Goal: Information Seeking & Learning: Learn about a topic

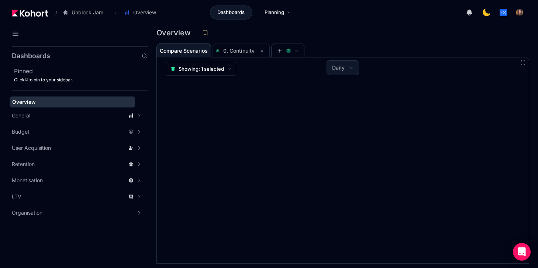
click at [45, 22] on header "/ Unblock Jam Go to products list Unblock Jam Wordling (budgeting) Wordling (Ca…" at bounding box center [269, 13] width 538 height 27
click at [13, 14] on img at bounding box center [30, 13] width 36 height 7
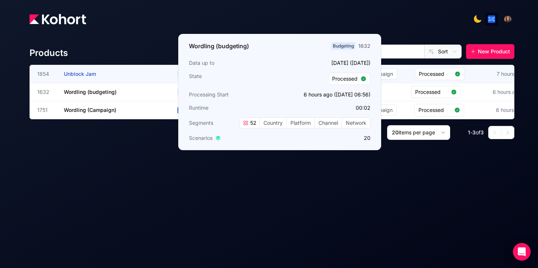
click at [89, 72] on span "Unblock Jam" at bounding box center [80, 74] width 32 height 6
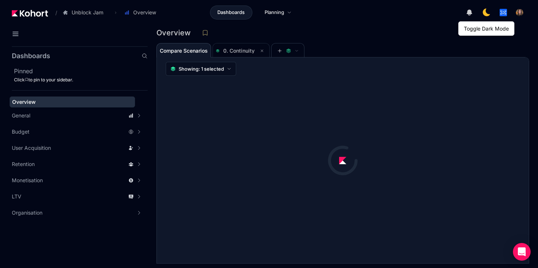
click at [485, 11] on icon at bounding box center [486, 12] width 10 height 10
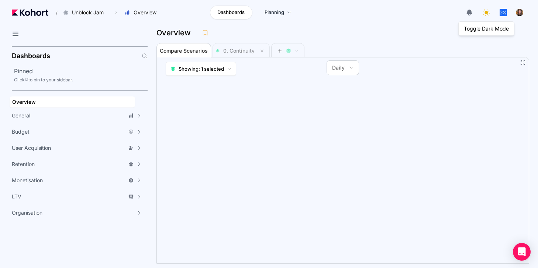
click at [485, 11] on icon at bounding box center [485, 12] width 8 height 8
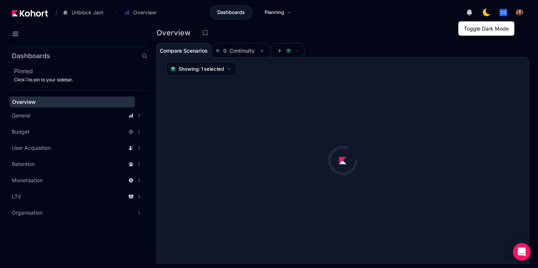
click at [485, 11] on icon at bounding box center [485, 12] width 9 height 9
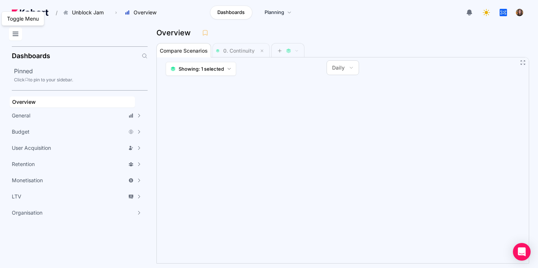
click at [14, 33] on icon at bounding box center [15, 33] width 9 height 9
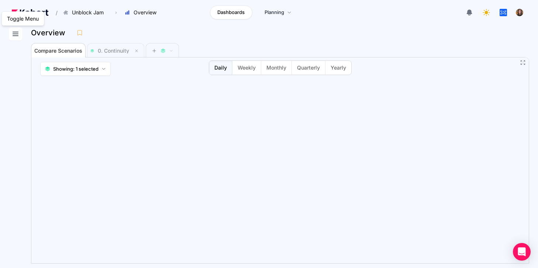
click at [14, 33] on icon at bounding box center [15, 33] width 9 height 9
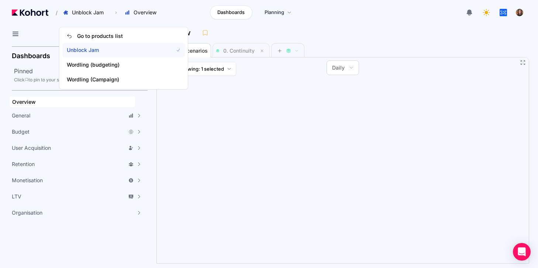
click at [84, 48] on span "Unblock Jam" at bounding box center [115, 49] width 97 height 7
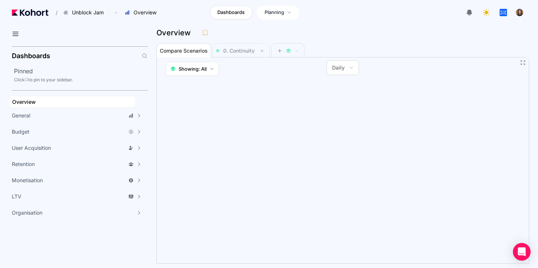
click at [285, 13] on link "Planning" at bounding box center [278, 13] width 42 height 14
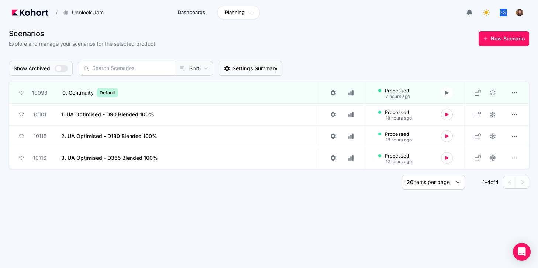
click at [232, 67] on span "Settings Summary" at bounding box center [254, 68] width 45 height 7
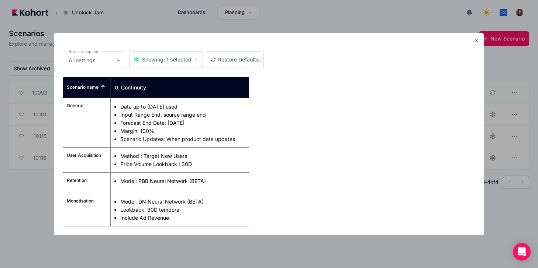
click at [31, 196] on div at bounding box center [269, 134] width 538 height 268
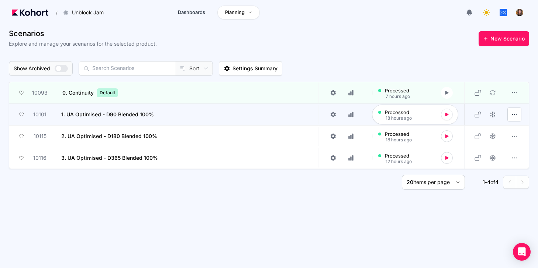
click at [512, 114] on icon "button" at bounding box center [513, 114] width 7 height 7
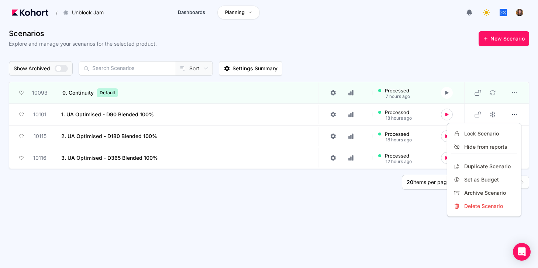
click at [490, 109] on div at bounding box center [269, 134] width 538 height 268
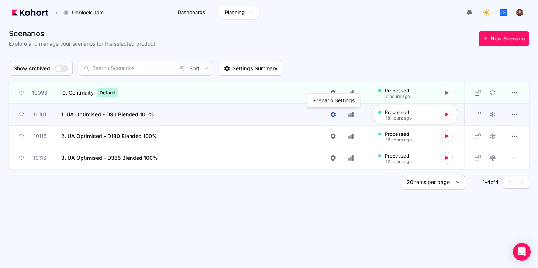
click at [332, 114] on icon at bounding box center [333, 114] width 7 height 7
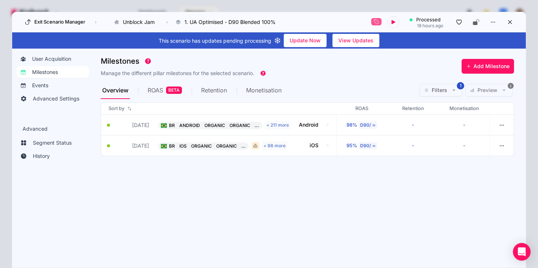
click at [160, 95] on span "ROAS BETA" at bounding box center [164, 90] width 34 height 18
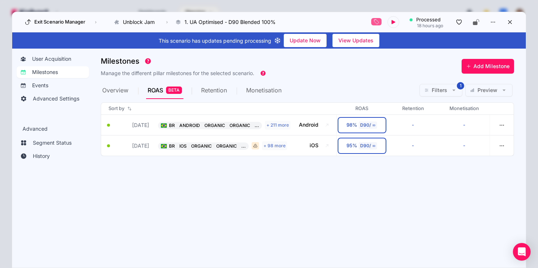
click at [209, 96] on span "Retention" at bounding box center [214, 90] width 26 height 18
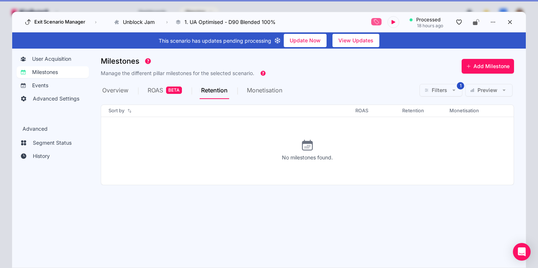
click at [159, 90] on span "ROAS" at bounding box center [154, 90] width 15 height 6
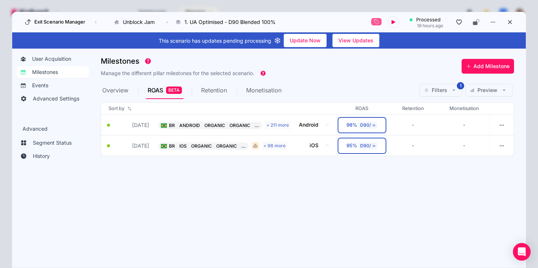
click at [224, 93] on span "Retention" at bounding box center [214, 90] width 26 height 6
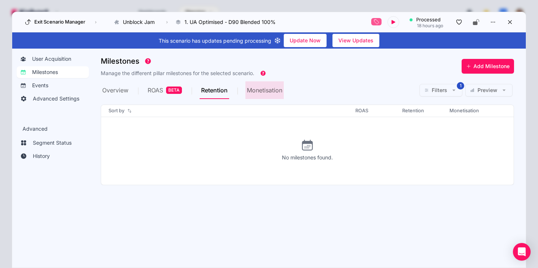
click at [250, 89] on span "Monetisation" at bounding box center [264, 90] width 35 height 6
click at [229, 91] on div "Retention" at bounding box center [221, 90] width 45 height 18
click at [160, 93] on span "ROAS" at bounding box center [154, 90] width 15 height 6
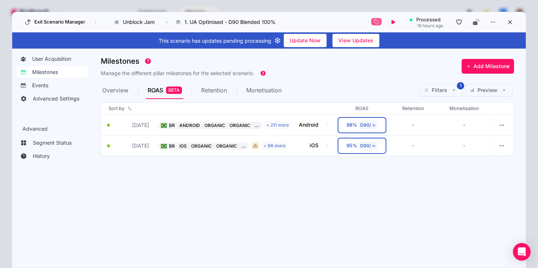
click at [203, 90] on span "Retention" at bounding box center [214, 90] width 26 height 6
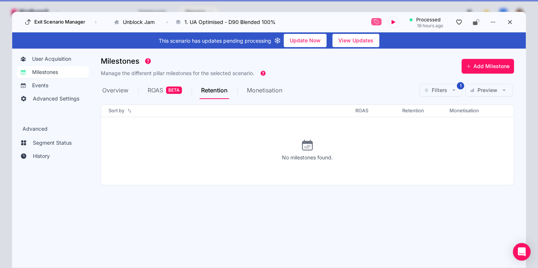
click at [481, 57] on div "Milestones Manage the different pillar milestones for the selected scenario. Ad…" at bounding box center [307, 67] width 413 height 29
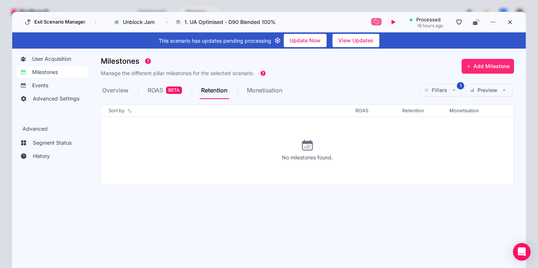
click at [480, 61] on button "Add Milestone" at bounding box center [487, 66] width 52 height 15
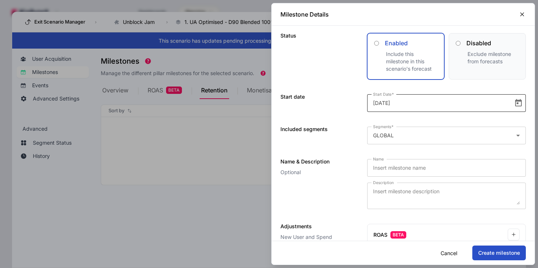
scroll to position [35, 0]
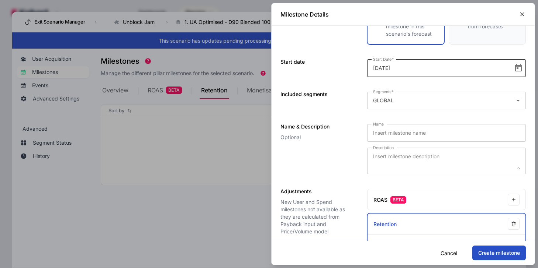
click at [394, 75] on div "2025-08-14" at bounding box center [441, 68] width 136 height 18
click at [389, 94] on mat-label "Segments" at bounding box center [382, 91] width 18 height 5
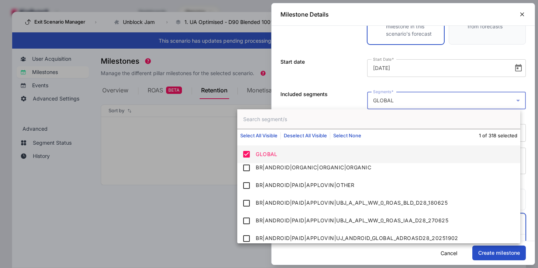
click at [192, 115] on div at bounding box center [269, 134] width 538 height 268
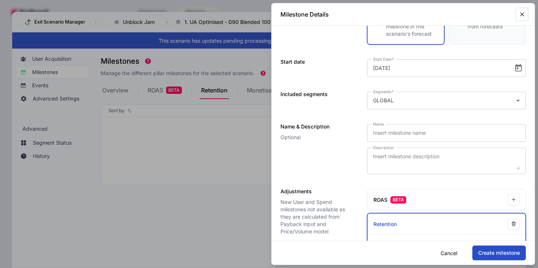
click at [515, 10] on button "button" at bounding box center [521, 14] width 13 height 13
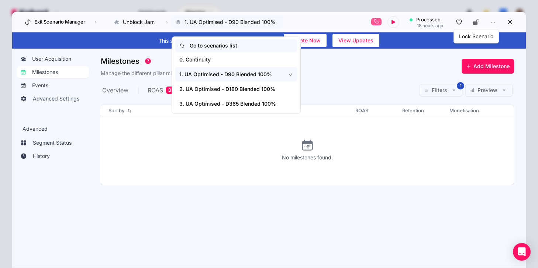
click at [196, 50] on link "Go to scenarios list" at bounding box center [236, 45] width 122 height 13
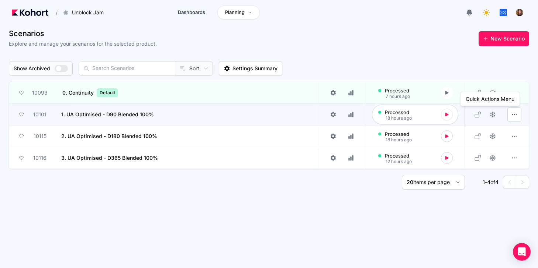
click at [510, 110] on button "button" at bounding box center [514, 115] width 14 height 14
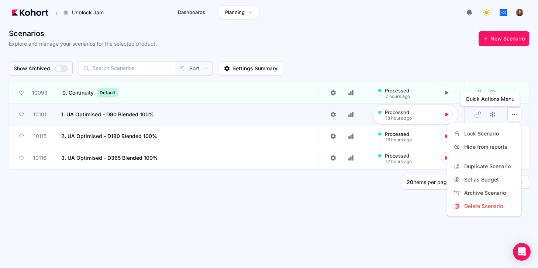
click at [510, 110] on div at bounding box center [269, 134] width 538 height 268
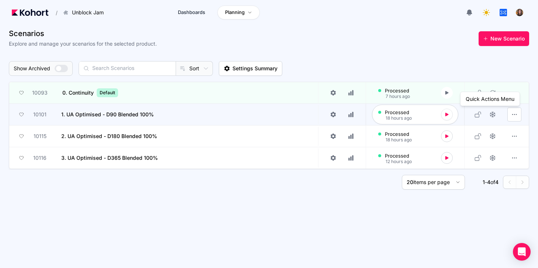
click at [508, 115] on button "button" at bounding box center [514, 115] width 14 height 14
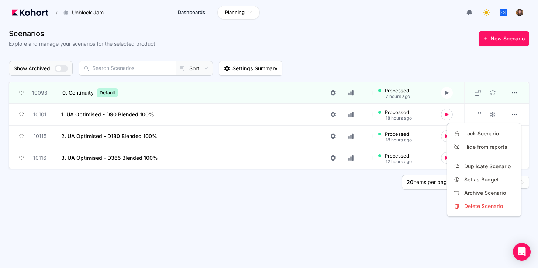
click at [331, 118] on div at bounding box center [269, 134] width 538 height 268
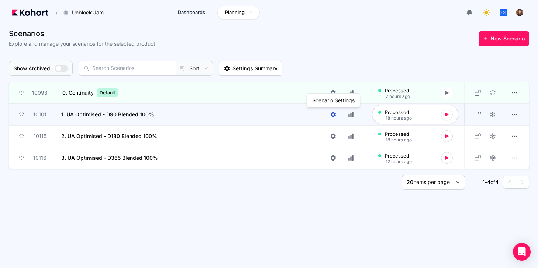
click at [332, 116] on icon at bounding box center [332, 115] width 5 height 6
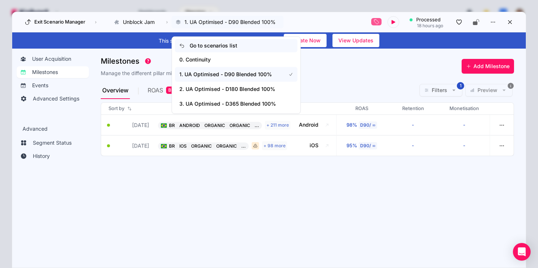
click at [187, 44] on link "Go to scenarios list" at bounding box center [236, 45] width 122 height 13
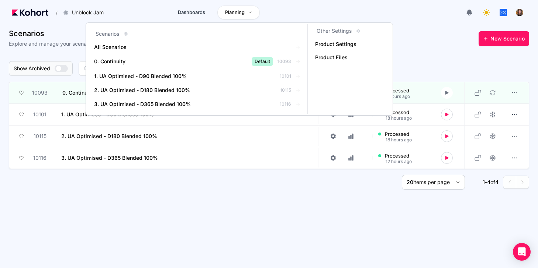
click at [223, 12] on link "Planning" at bounding box center [238, 13] width 42 height 14
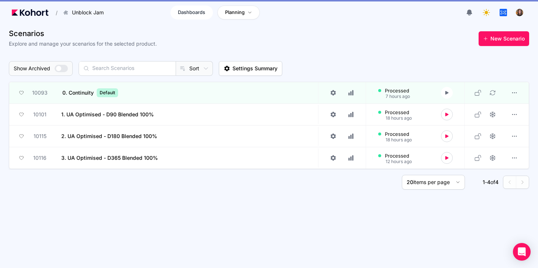
click at [198, 10] on span "Dashboards" at bounding box center [191, 12] width 27 height 7
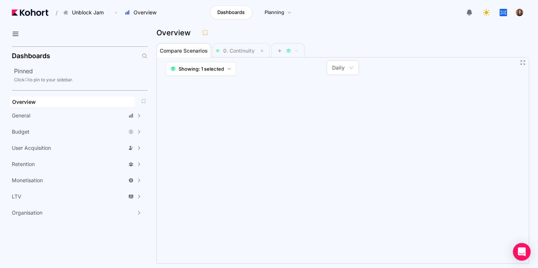
click at [81, 97] on span "Overview" at bounding box center [72, 102] width 125 height 11
click at [80, 100] on div "Overview" at bounding box center [72, 101] width 120 height 7
click at [130, 102] on div "Overview" at bounding box center [72, 101] width 120 height 7
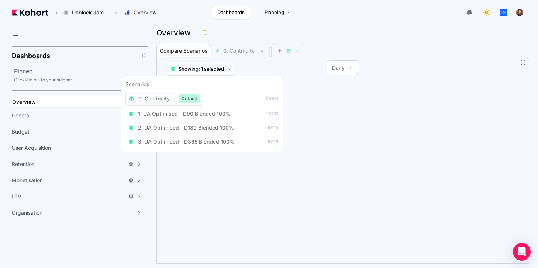
click at [218, 67] on span "Showing: 1 selected" at bounding box center [200, 68] width 45 height 7
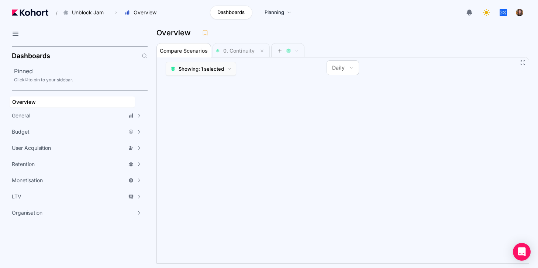
click at [218, 67] on span "Showing: 1 selected" at bounding box center [200, 68] width 45 height 7
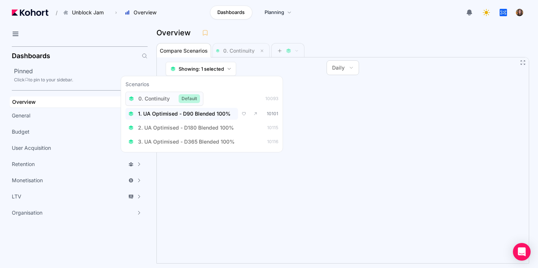
click at [197, 117] on span "1. UA Optimised - D90 Blended 100%" at bounding box center [184, 113] width 93 height 7
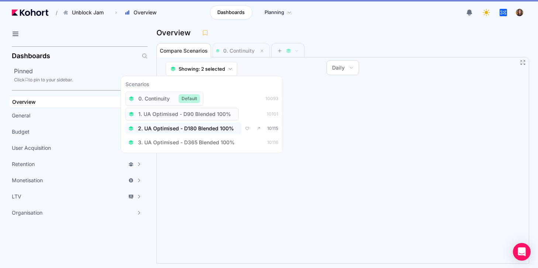
click at [196, 131] on span "2. UA Optimised - D180 Blended 100%" at bounding box center [186, 128] width 96 height 7
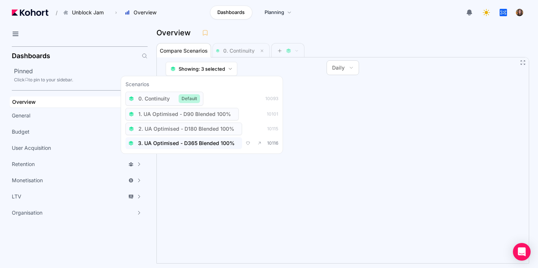
click at [199, 149] on button "3. UA Optimised - D365 Blended 100%" at bounding box center [183, 144] width 116 height 12
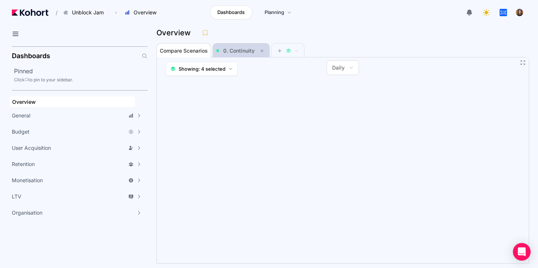
click at [233, 48] on span "0. Continuity" at bounding box center [238, 51] width 31 height 6
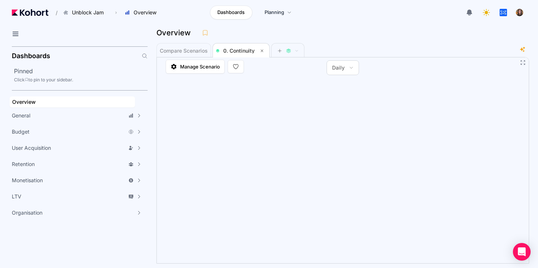
click at [521, 61] on icon at bounding box center [523, 63] width 4 height 4
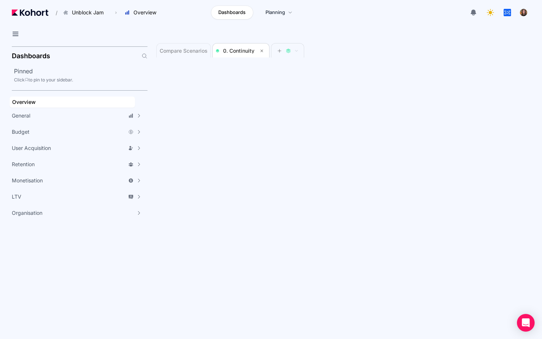
click at [535, 5] on icon at bounding box center [536, 5] width 6 height 6
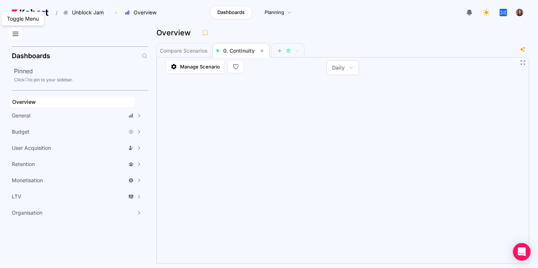
click at [16, 33] on icon at bounding box center [15, 33] width 9 height 9
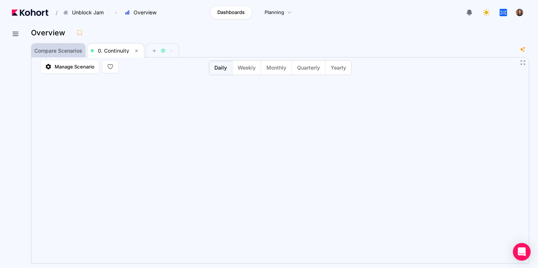
click at [65, 51] on span "Compare Scenarios" at bounding box center [58, 50] width 48 height 5
click at [253, 67] on span "Weekly" at bounding box center [246, 67] width 18 height 7
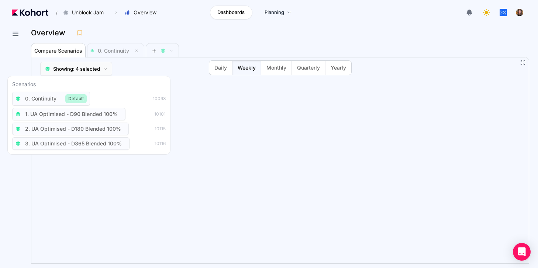
click at [70, 67] on span "Showing: 4 selected" at bounding box center [76, 68] width 47 height 7
click at [90, 74] on button "Showing: 4 selected" at bounding box center [76, 69] width 72 height 14
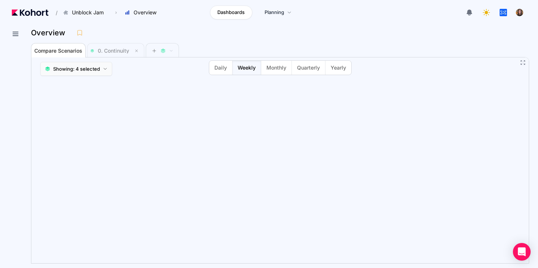
click at [87, 69] on span "Showing: 4 selected" at bounding box center [76, 68] width 47 height 7
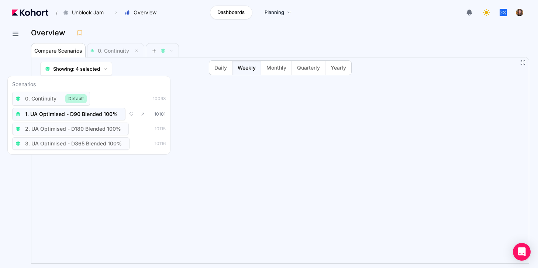
click at [86, 115] on span "1. UA Optimised - D90 Blended 100%" at bounding box center [71, 114] width 93 height 7
click at [76, 69] on span "Showing: 3 selected" at bounding box center [76, 68] width 46 height 7
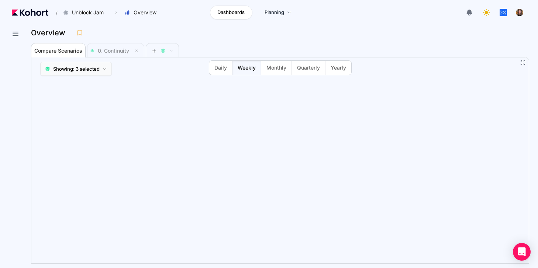
click at [74, 73] on button "Showing: 3 selected" at bounding box center [76, 69] width 72 height 14
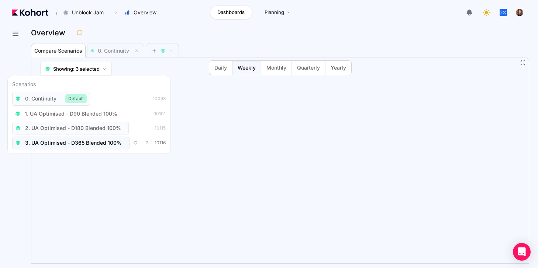
click at [80, 141] on span "3. UA Optimised - D365 Blended 100%" at bounding box center [73, 142] width 97 height 7
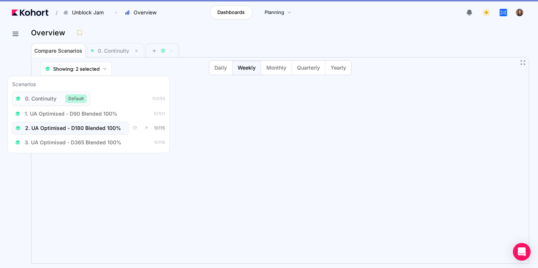
click at [76, 131] on span "2. UA Optimised - D180 Blended 100%" at bounding box center [73, 128] width 96 height 7
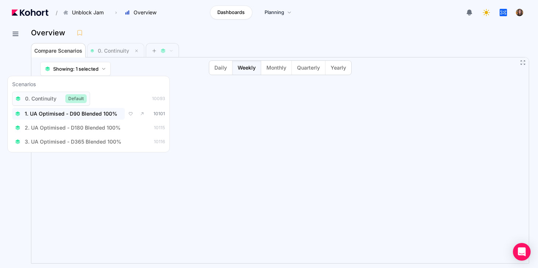
click at [72, 116] on span "1. UA Optimised - D90 Blended 100%" at bounding box center [71, 113] width 93 height 7
click at [55, 97] on span "0. Continuity" at bounding box center [40, 98] width 31 height 7
click at [74, 72] on span "Showing: 1 selected" at bounding box center [75, 68] width 45 height 7
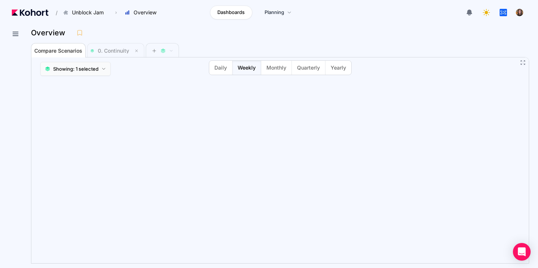
click at [74, 72] on span "Showing: 1 selected" at bounding box center [75, 68] width 45 height 7
click at [13, 32] on icon at bounding box center [15, 33] width 9 height 9
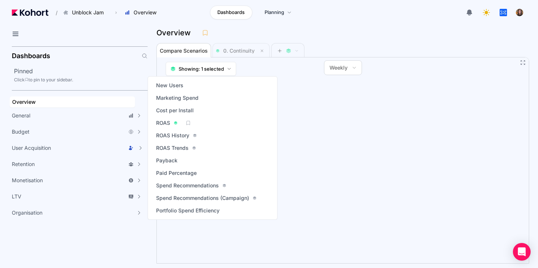
click at [187, 122] on icon at bounding box center [187, 123] width 5 height 5
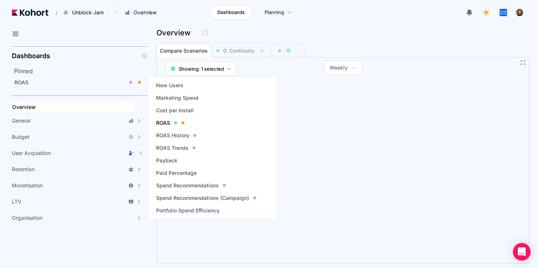
click at [161, 122] on span "ROAS" at bounding box center [163, 122] width 14 height 7
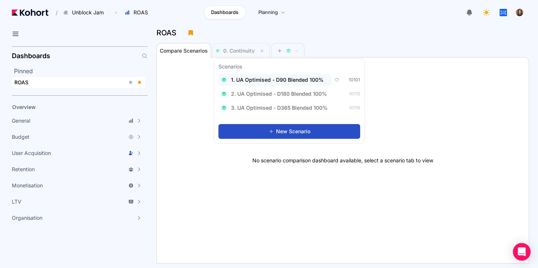
click at [271, 77] on span "1. UA Optimised - D90 Blended 100%" at bounding box center [277, 79] width 93 height 7
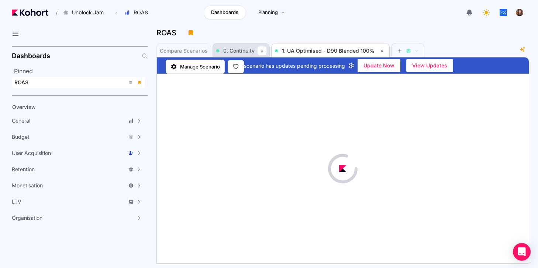
click at [263, 48] on button at bounding box center [261, 50] width 9 height 9
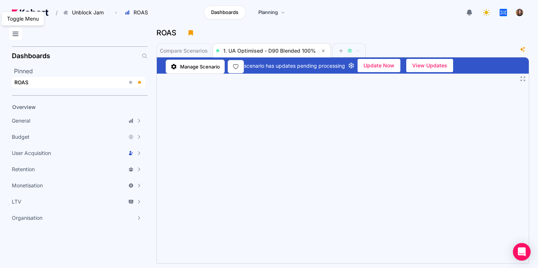
click at [12, 37] on icon at bounding box center [15, 33] width 9 height 9
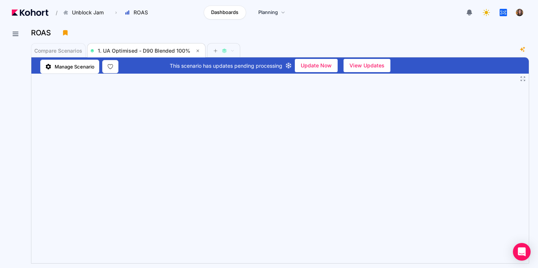
click at [521, 81] on icon at bounding box center [523, 79] width 4 height 4
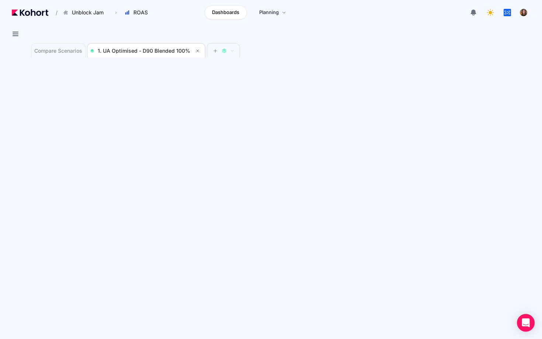
click at [535, 6] on icon at bounding box center [536, 5] width 6 height 6
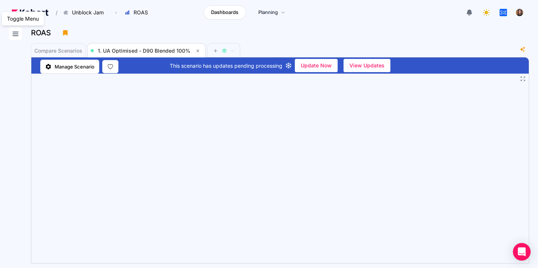
click at [18, 33] on icon at bounding box center [15, 33] width 9 height 9
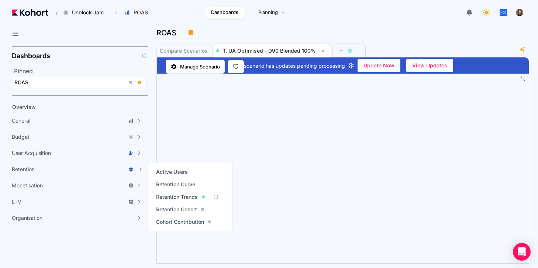
click at [215, 198] on icon at bounding box center [215, 197] width 5 height 5
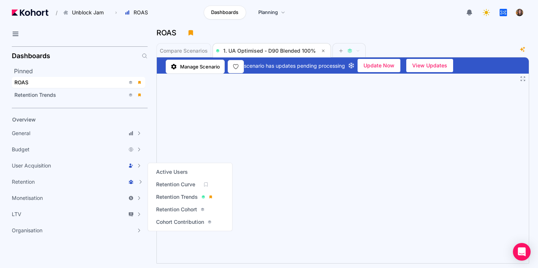
click at [208, 185] on icon at bounding box center [205, 184] width 5 height 5
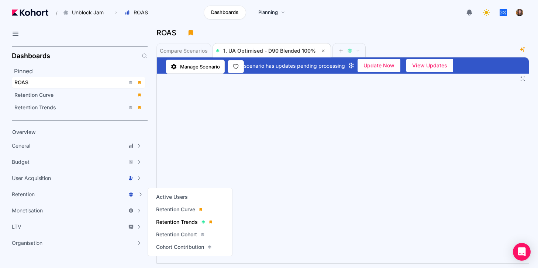
click at [183, 224] on span "Retention Trends" at bounding box center [177, 222] width 42 height 7
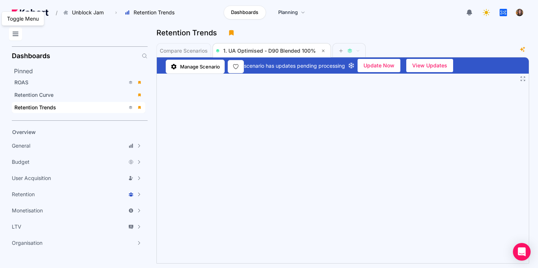
click at [17, 32] on icon at bounding box center [15, 33] width 9 height 9
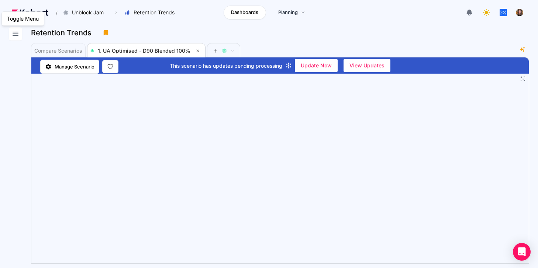
click at [14, 35] on icon at bounding box center [15, 33] width 9 height 9
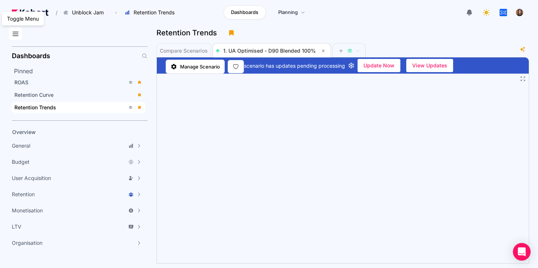
click at [14, 35] on icon at bounding box center [15, 33] width 9 height 9
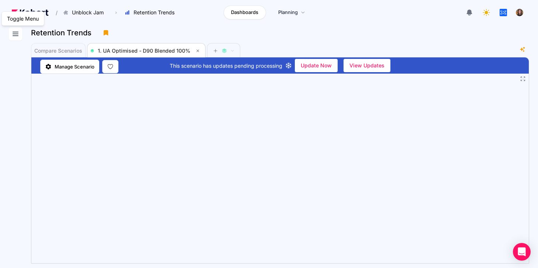
click at [14, 35] on icon at bounding box center [15, 33] width 9 height 9
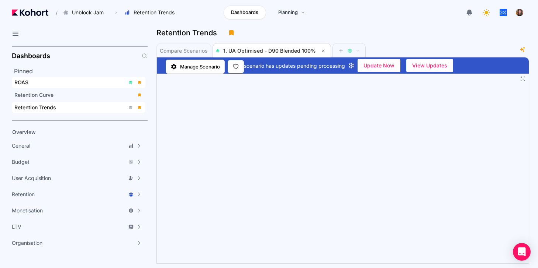
click at [49, 86] on span "ROAS" at bounding box center [78, 82] width 133 height 11
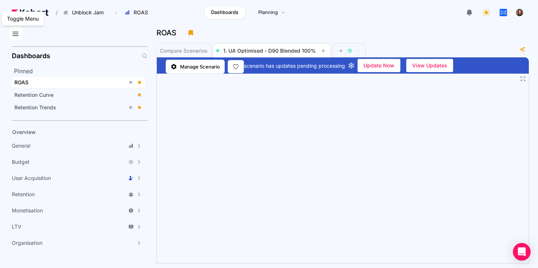
click at [12, 36] on icon at bounding box center [15, 33] width 9 height 9
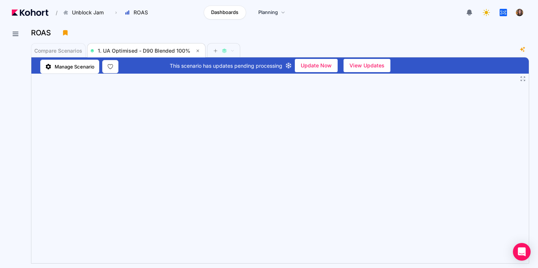
click at [523, 77] on icon at bounding box center [522, 79] width 6 height 6
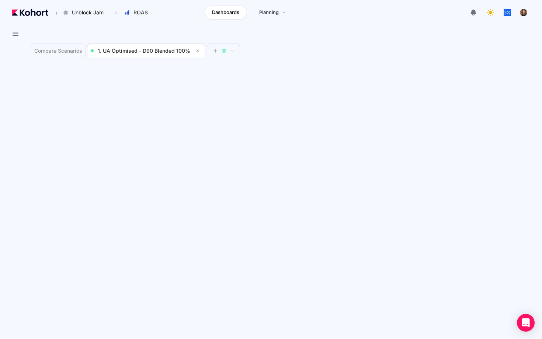
click at [536, 4] on icon at bounding box center [536, 5] width 6 height 6
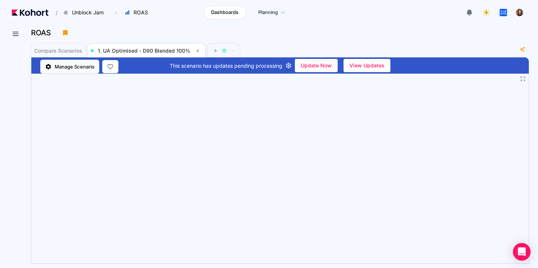
click at [81, 64] on span "Manage Scenario" at bounding box center [75, 66] width 40 height 7
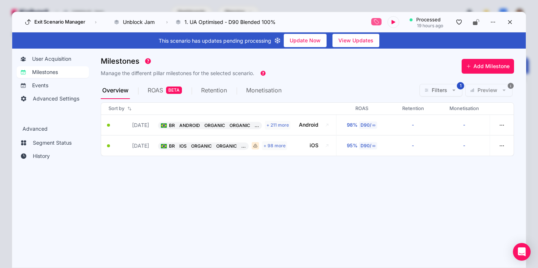
click at [152, 91] on span "ROAS" at bounding box center [154, 90] width 15 height 6
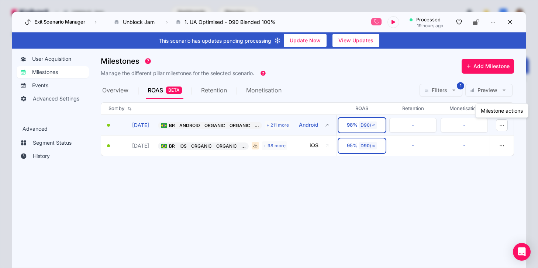
click at [497, 125] on button "button" at bounding box center [501, 125] width 12 height 12
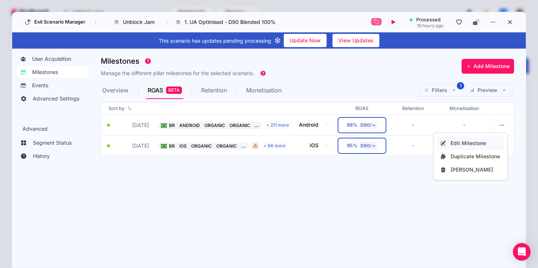
click at [496, 140] on div "Edit Milestone" at bounding box center [475, 143] width 50 height 7
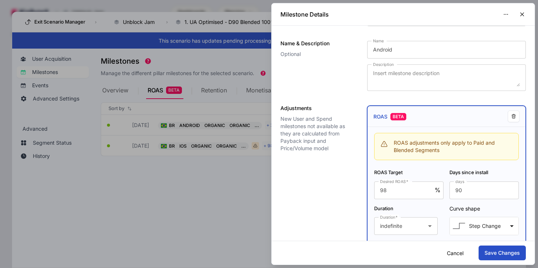
scroll to position [177, 0]
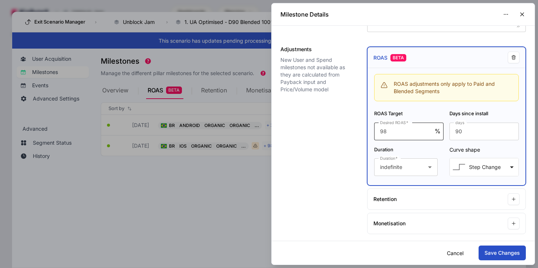
click at [395, 131] on input "98" at bounding box center [407, 131] width 55 height 9
click at [186, 160] on div at bounding box center [269, 134] width 538 height 268
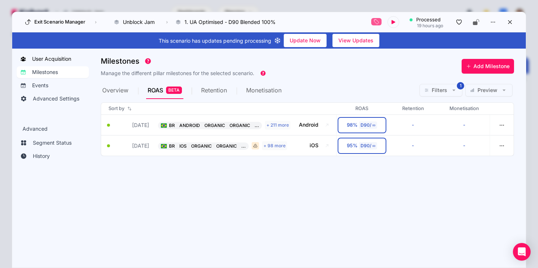
click at [31, 57] on link "User Acquisition" at bounding box center [53, 59] width 72 height 12
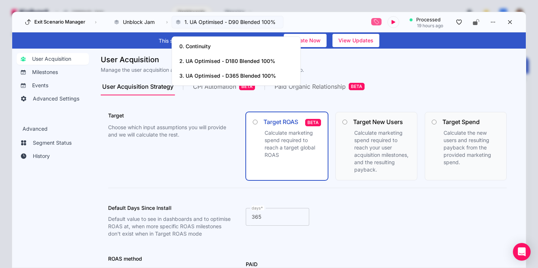
click at [203, 23] on span "1. UA Optimised - D90 Blended 100%" at bounding box center [229, 21] width 91 height 7
click at [222, 57] on span "2. UA Optimised - D180 Blended 100%" at bounding box center [236, 61] width 122 height 15
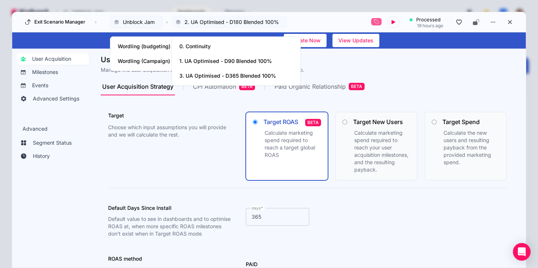
click at [150, 17] on button "Unblock Jam" at bounding box center [136, 22] width 52 height 13
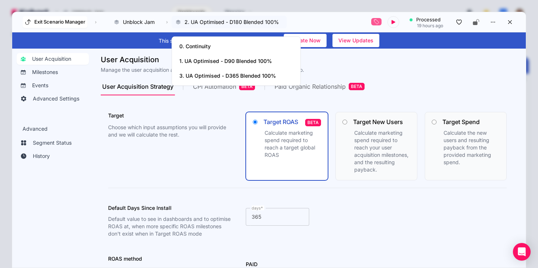
click at [58, 24] on button "Exit Scenario Manager" at bounding box center [54, 22] width 65 height 12
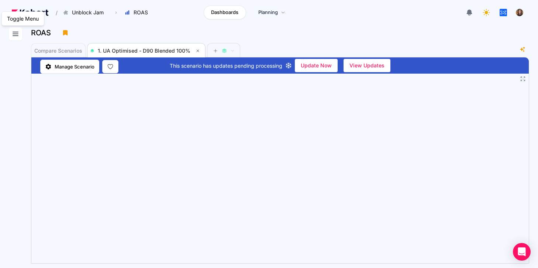
click at [11, 35] on button at bounding box center [15, 33] width 13 height 13
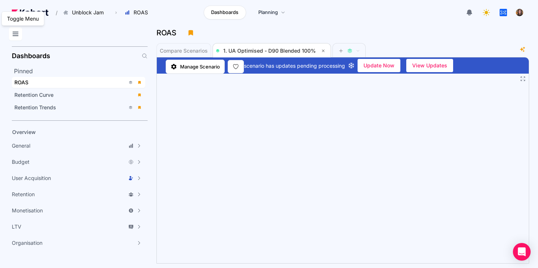
click at [16, 31] on icon at bounding box center [15, 33] width 9 height 9
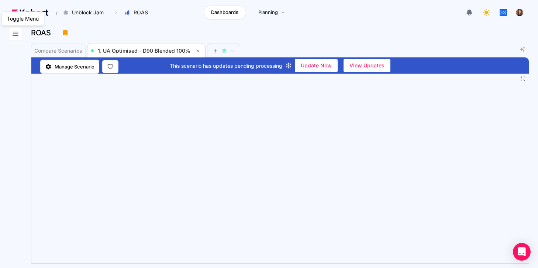
click at [17, 32] on icon at bounding box center [15, 33] width 9 height 9
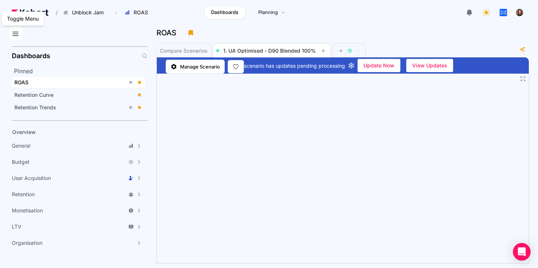
click at [20, 31] on icon at bounding box center [15, 33] width 9 height 9
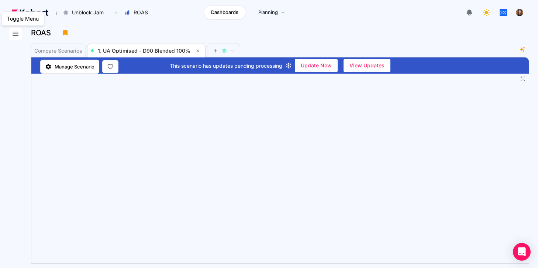
click at [10, 34] on button at bounding box center [15, 33] width 13 height 13
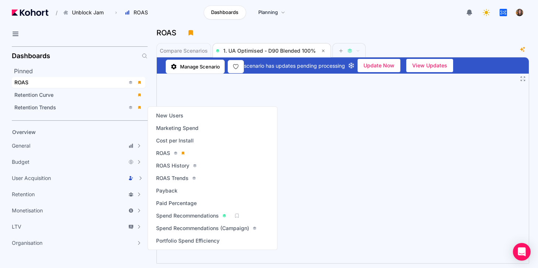
click at [239, 216] on icon at bounding box center [236, 215] width 5 height 5
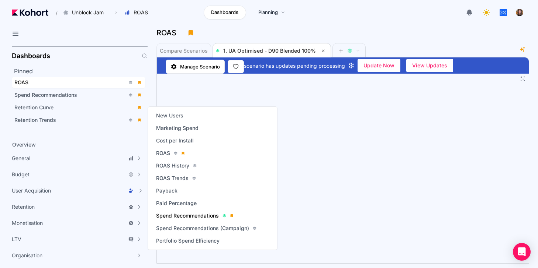
click at [206, 215] on span "Spend Recommendations" at bounding box center [187, 215] width 63 height 7
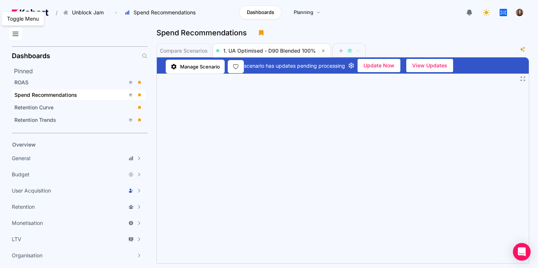
click at [20, 32] on button at bounding box center [15, 33] width 13 height 13
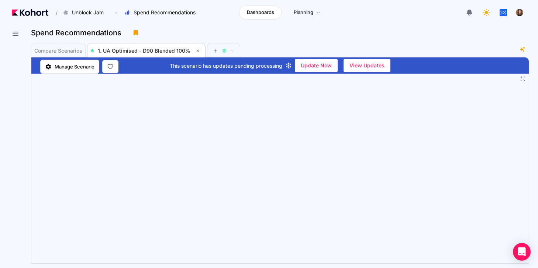
click at [521, 79] on icon at bounding box center [522, 79] width 6 height 6
click at [520, 78] on icon at bounding box center [522, 79] width 6 height 6
click at [522, 77] on icon at bounding box center [522, 79] width 6 height 6
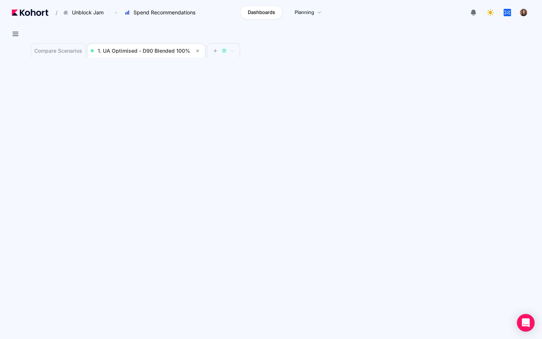
click at [535, 6] on icon at bounding box center [536, 5] width 4 height 4
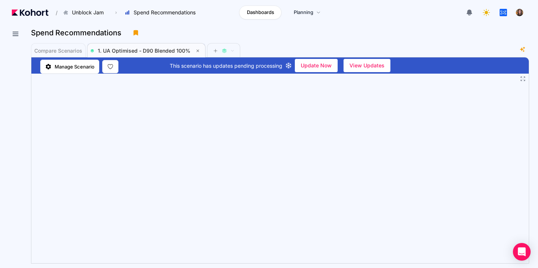
click at [154, 55] on span "1. UA Optimised - D90 Blended 100%" at bounding box center [146, 51] width 112 height 15
click at [55, 45] on span "Compare Scenarios" at bounding box center [58, 51] width 48 height 15
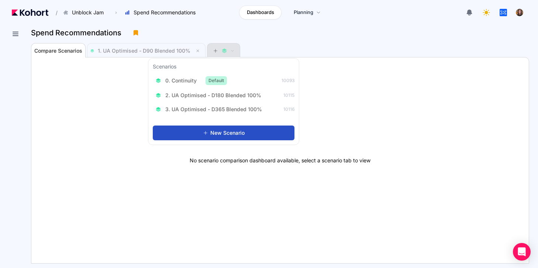
click at [214, 45] on button at bounding box center [223, 51] width 22 height 15
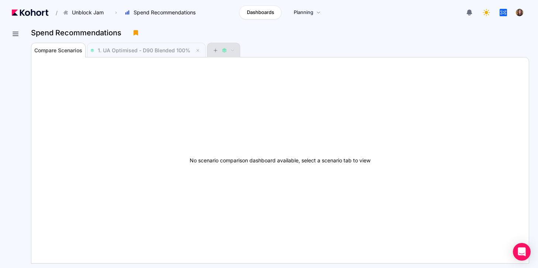
click at [214, 45] on button at bounding box center [223, 50] width 22 height 15
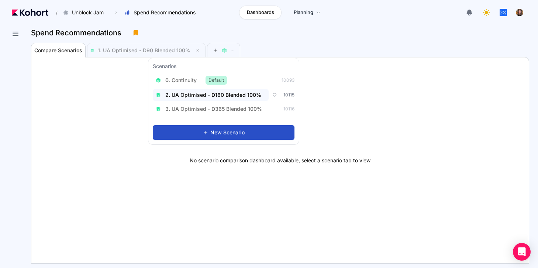
click at [234, 98] on button "2. UA Optimised - D180 Blended 100%" at bounding box center [211, 95] width 116 height 12
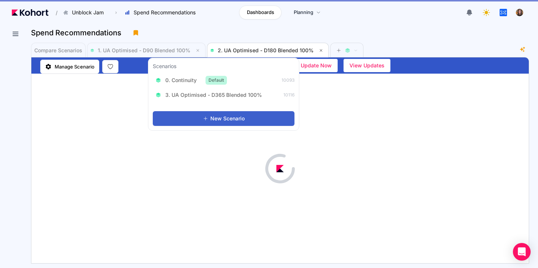
click at [235, 115] on span "New Scenario" at bounding box center [227, 118] width 34 height 7
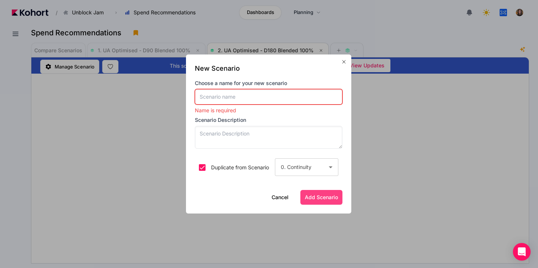
scroll to position [0, 0]
click at [345, 60] on icon "button" at bounding box center [344, 62] width 6 height 6
